Goal: Information Seeking & Learning: Learn about a topic

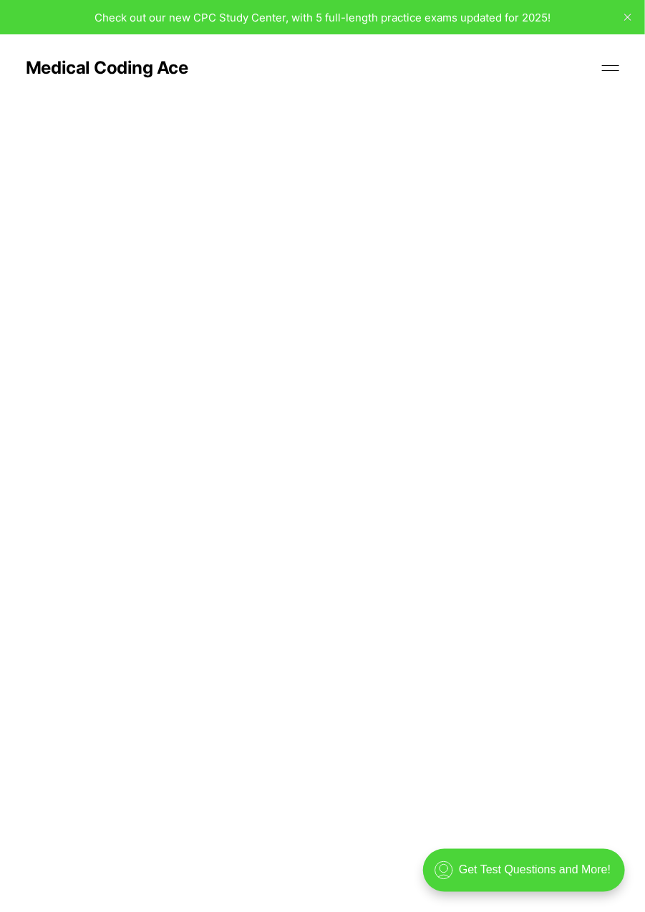
click at [614, 59] on button at bounding box center [610, 67] width 21 height 21
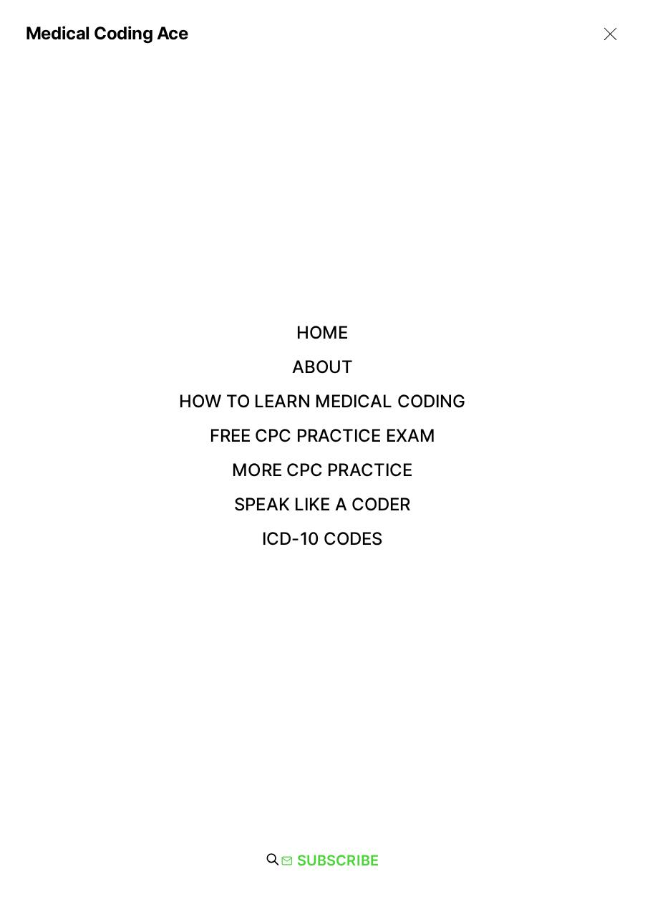
click at [402, 438] on link "Free CPC Practice Exam" at bounding box center [323, 435] width 226 height 21
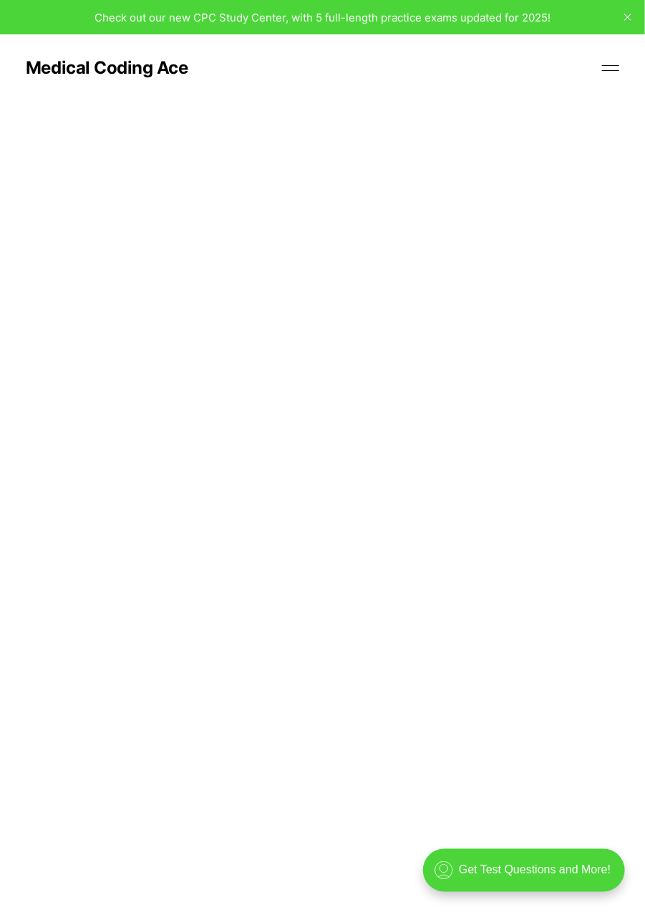
click at [622, 70] on button at bounding box center [610, 67] width 21 height 21
click at [107, 75] on link "Medical Coding Ace" at bounding box center [107, 67] width 162 height 17
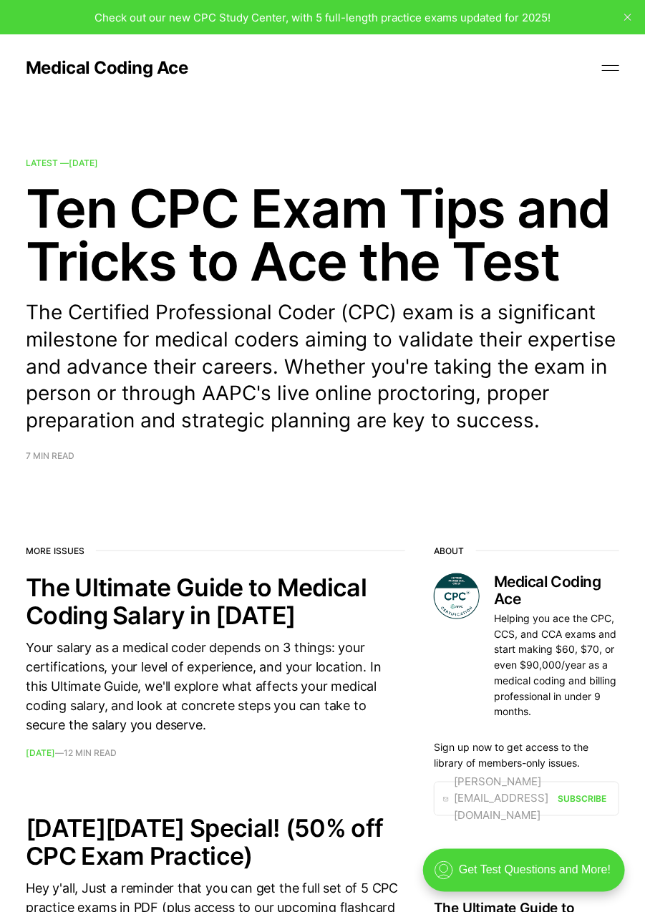
click at [616, 69] on button at bounding box center [610, 67] width 21 height 21
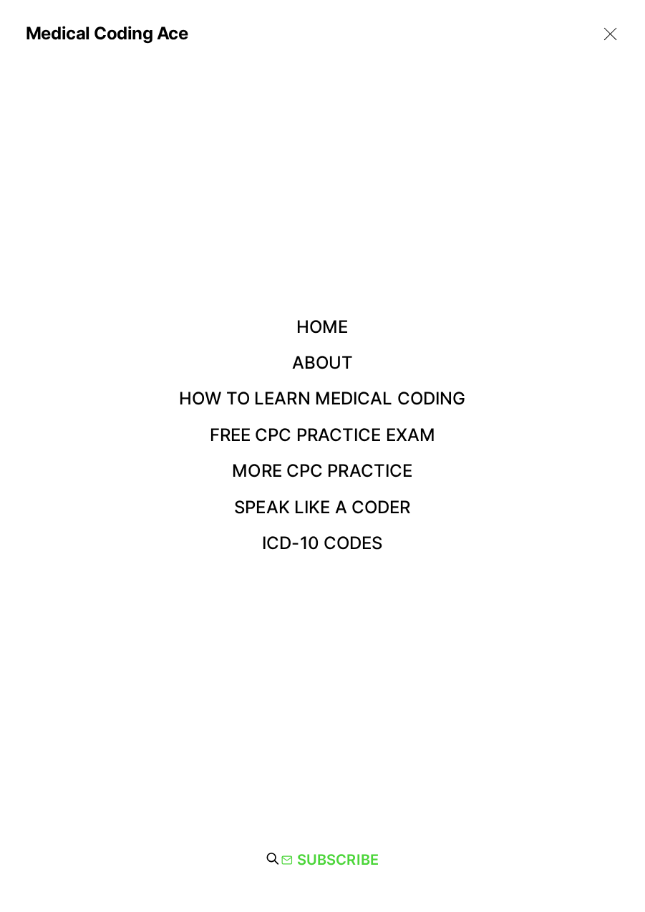
click at [365, 434] on link "Free CPC Practice Exam" at bounding box center [323, 435] width 226 height 21
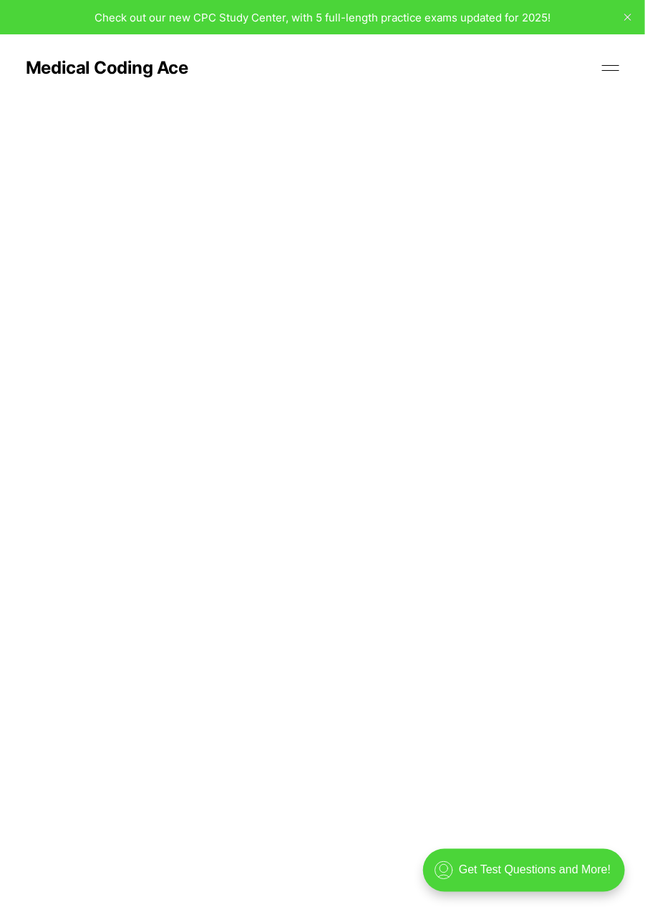
click at [576, 869] on div ".cls-1{fill:none;stroke:currentColor;stroke-linecap:round;stroke-linejoin:round…" at bounding box center [523, 869] width 202 height 43
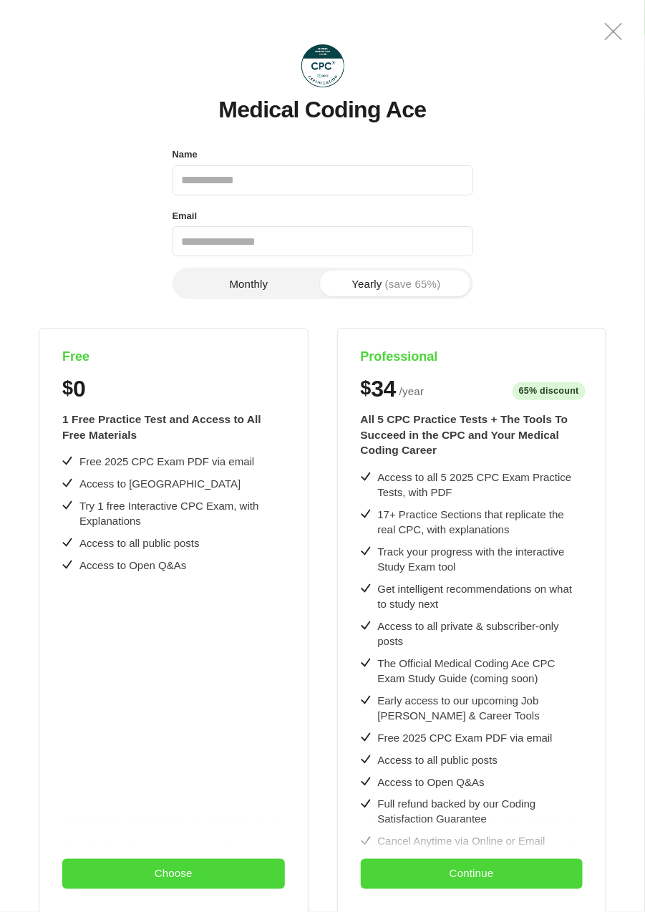
click at [180, 867] on button "Choose" at bounding box center [173, 874] width 222 height 30
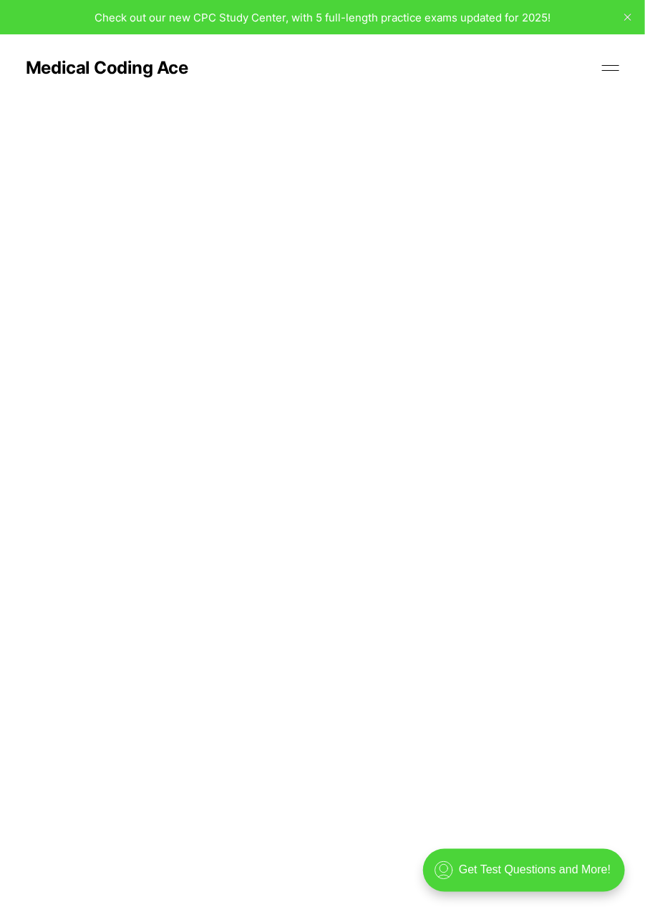
click at [130, 64] on link "Medical Coding Ace" at bounding box center [107, 67] width 162 height 17
